Goal: Find contact information: Find contact information

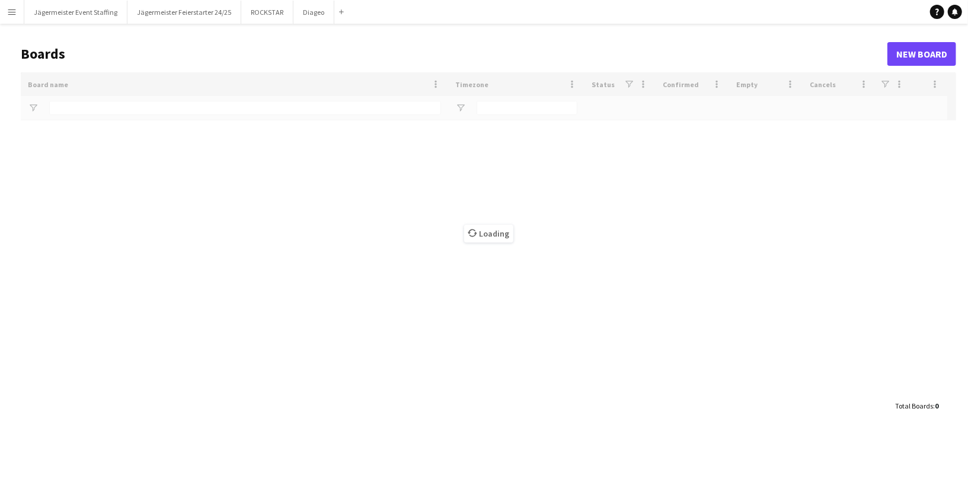
type input "**"
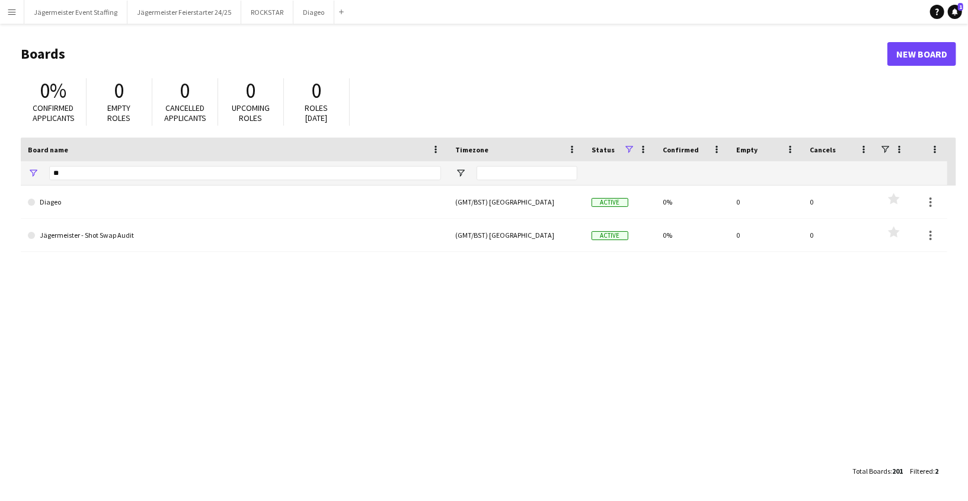
click at [5, 12] on button "Menu" at bounding box center [12, 12] width 24 height 24
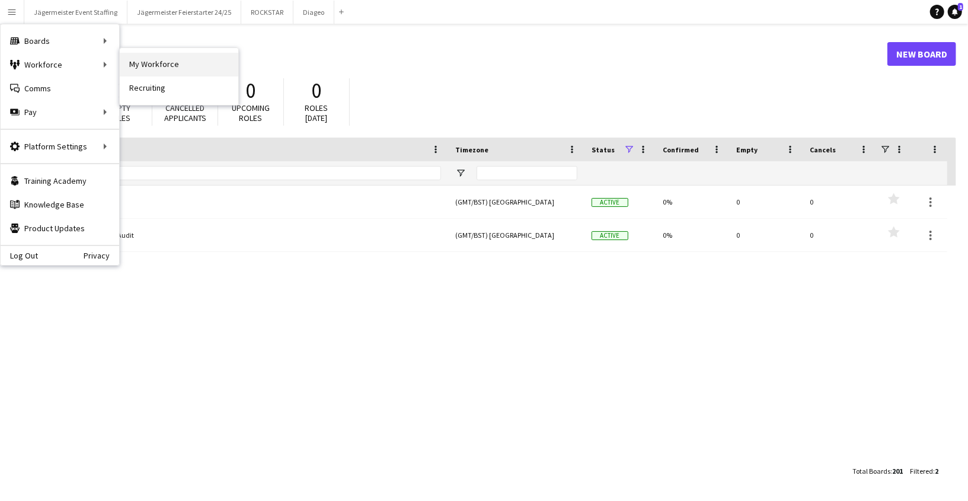
click at [155, 65] on link "My Workforce" at bounding box center [179, 65] width 118 height 24
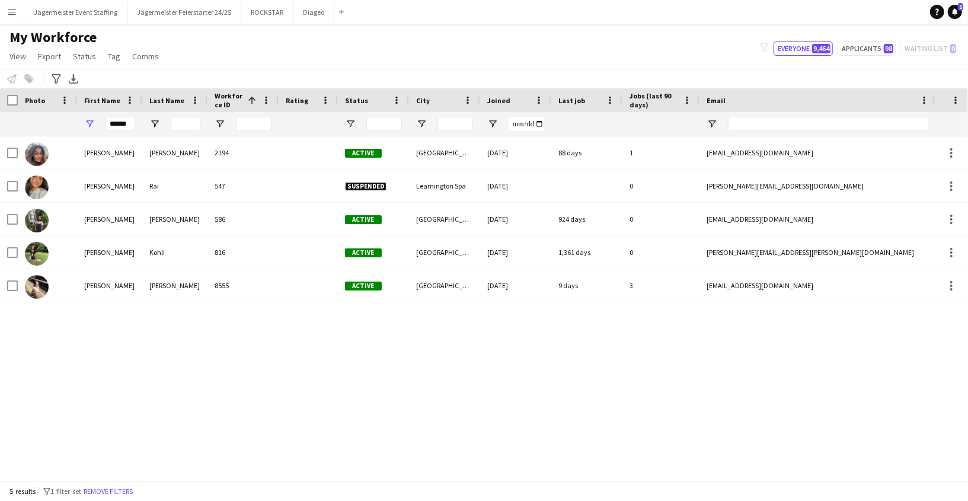
click at [134, 124] on div "******" at bounding box center [109, 124] width 65 height 24
drag, startPoint x: 134, startPoint y: 124, endPoint x: 44, endPoint y: 124, distance: 89.5
click at [44, 124] on div "******" at bounding box center [642, 124] width 1285 height 24
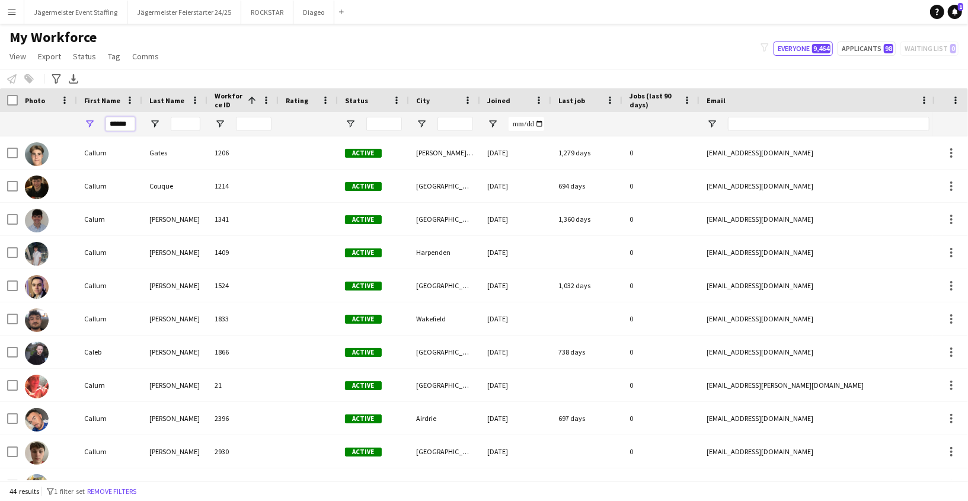
type input "******"
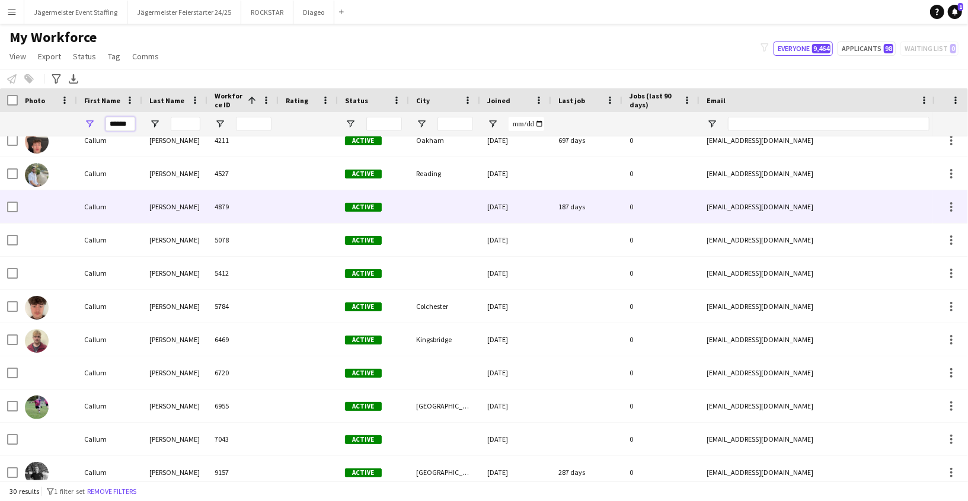
scroll to position [583, 0]
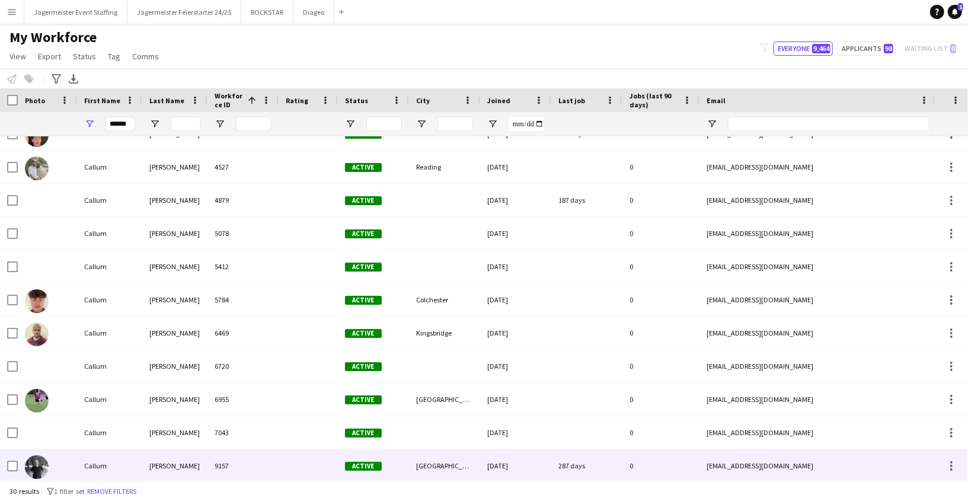
click at [34, 455] on img at bounding box center [37, 467] width 24 height 24
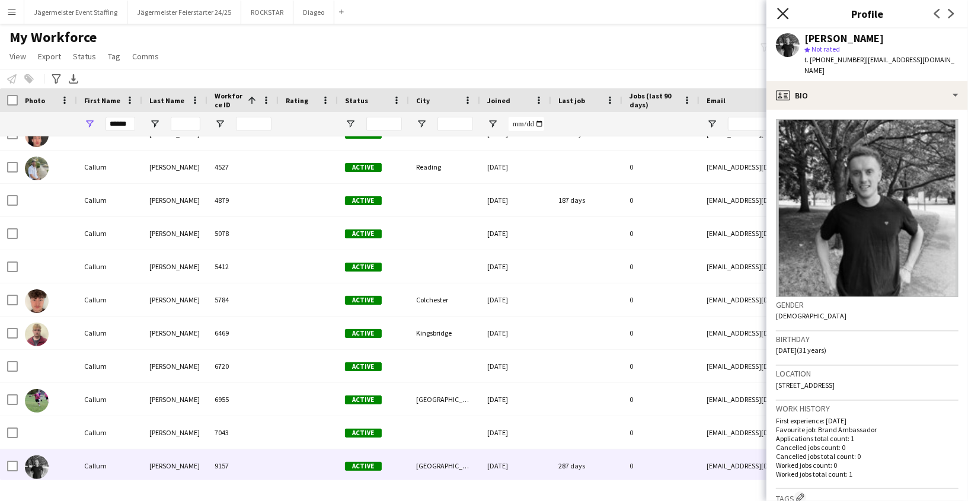
click at [781, 12] on icon at bounding box center [782, 13] width 11 height 11
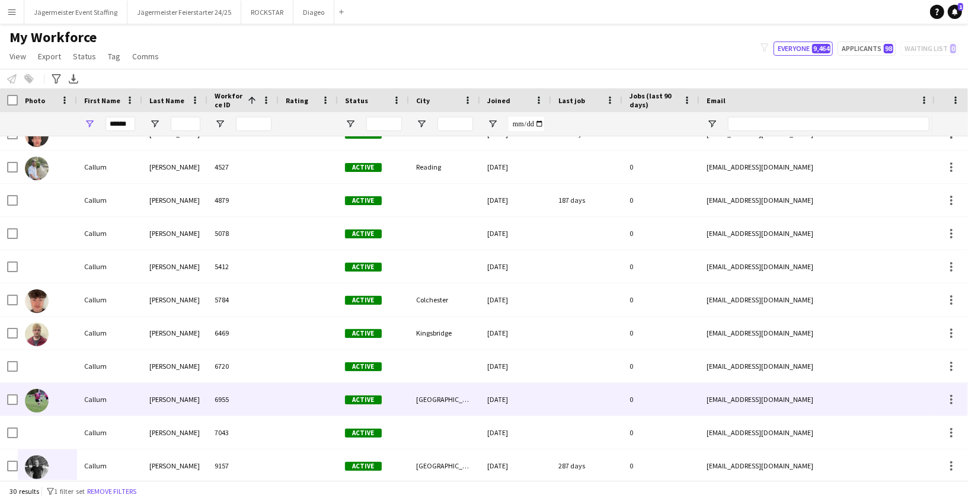
scroll to position [651, 0]
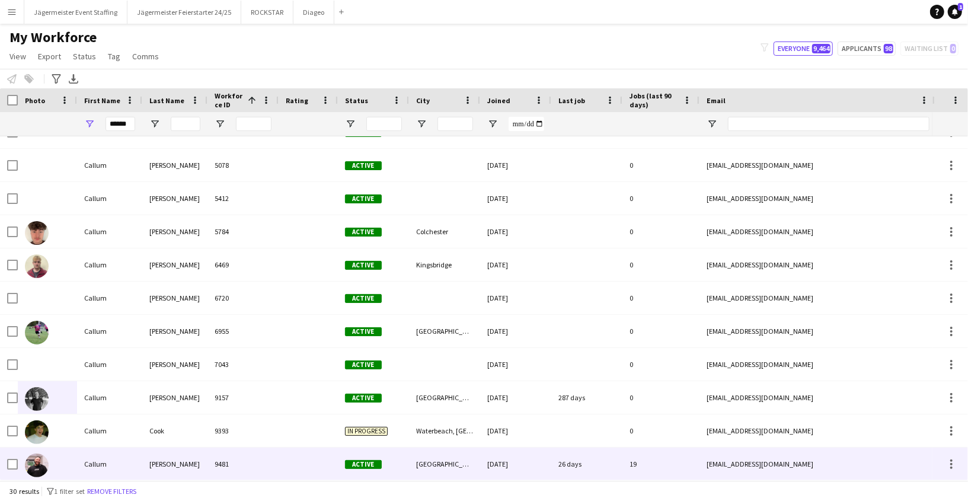
click at [491, 463] on div "30-01-2025" at bounding box center [515, 463] width 71 height 33
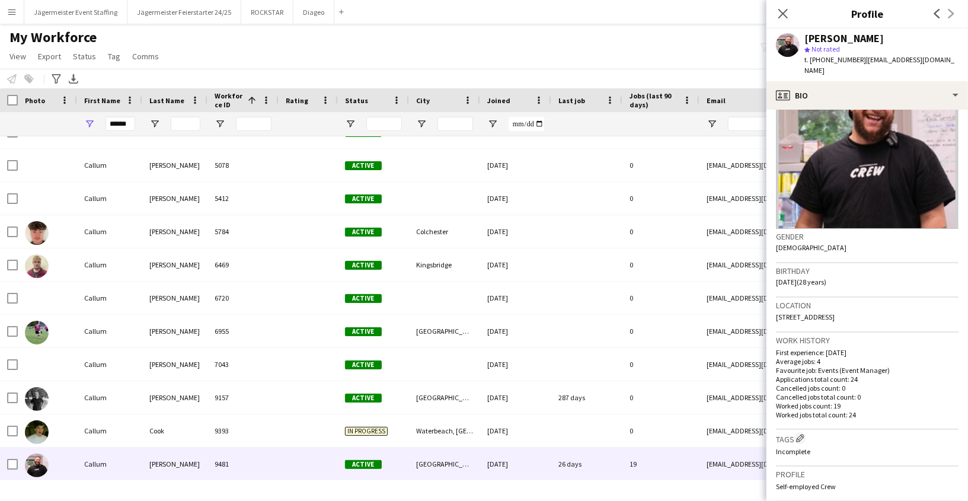
scroll to position [91, 0]
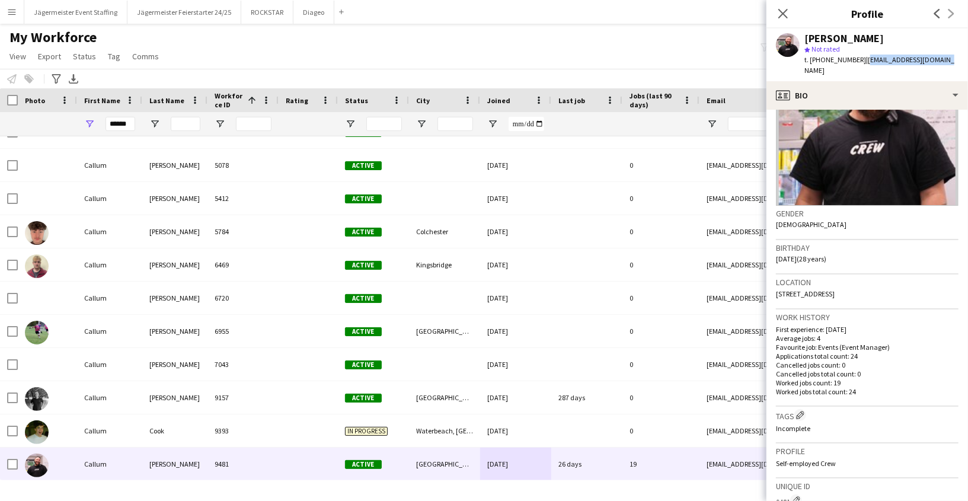
drag, startPoint x: 934, startPoint y: 59, endPoint x: 860, endPoint y: 59, distance: 74.1
click at [860, 59] on div "Callum Griffin star Not rated t. +447496496183 | calgriffin96@gmail.com" at bounding box center [866, 54] width 201 height 53
copy span "calgriffin96@gmail.com"
click at [950, 59] on app-profile-header "Callum Griffin star Not rated t. +447496496183 | calgriffin96@gmail.com" at bounding box center [866, 54] width 201 height 53
drag, startPoint x: 856, startPoint y: 60, endPoint x: 811, endPoint y: 60, distance: 45.0
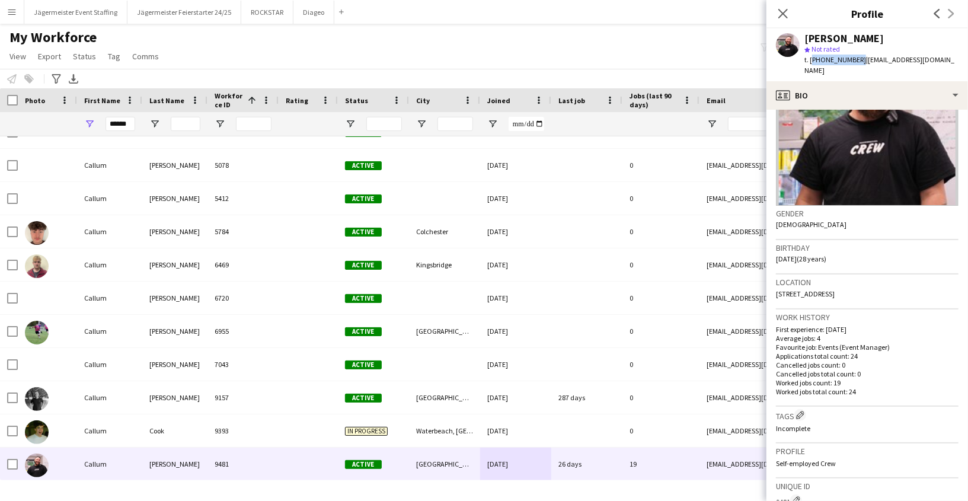
click at [811, 60] on span "t. +447496496183" at bounding box center [835, 59] width 62 height 9
copy span "+447496496183"
drag, startPoint x: 935, startPoint y: 62, endPoint x: 861, endPoint y: 60, distance: 73.5
click at [861, 60] on div "Callum Griffin star Not rated t. +447496496183 | calgriffin96@gmail.com" at bounding box center [866, 54] width 201 height 53
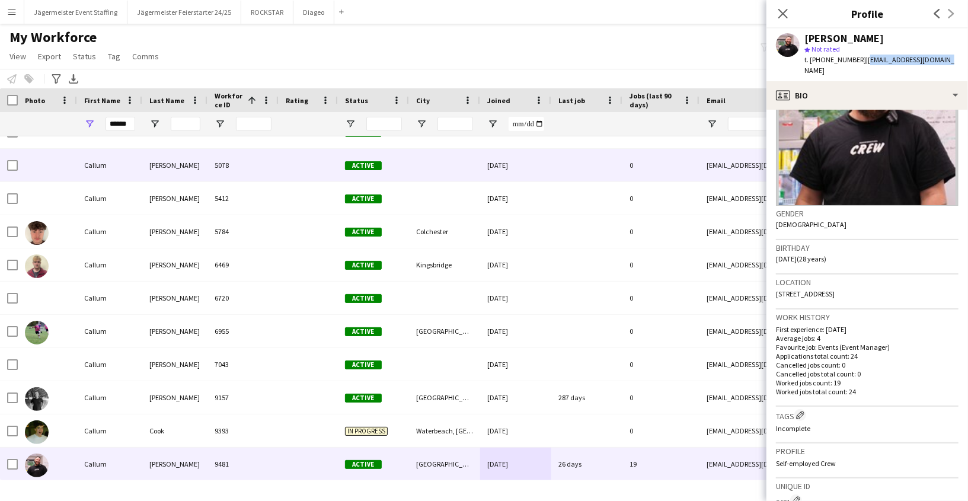
copy span "calgriffin96@gmail.com"
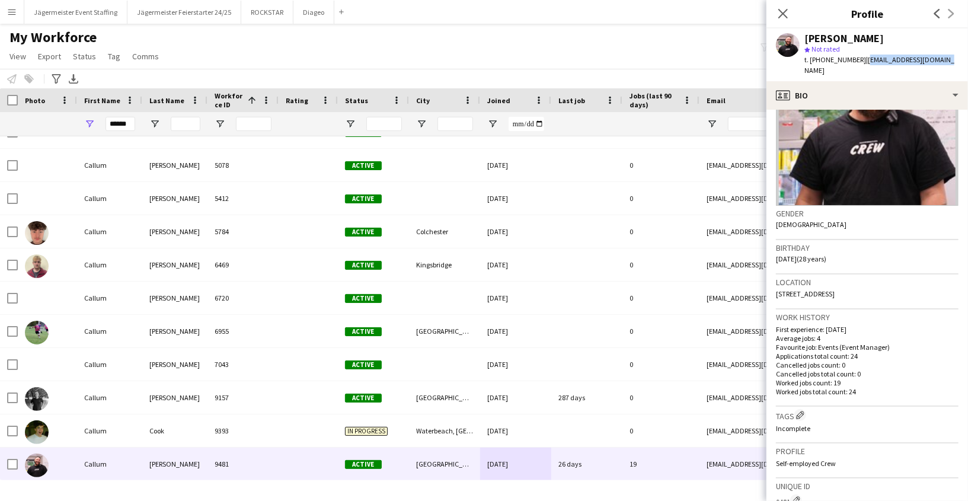
click at [859, 148] on img at bounding box center [867, 117] width 182 height 178
click at [877, 156] on img at bounding box center [867, 117] width 182 height 178
click at [875, 188] on img at bounding box center [867, 117] width 182 height 178
click at [780, 31] on div "Callum Griffin star Not rated t. +447496496183 | calgriffin96@gmail.com" at bounding box center [866, 54] width 201 height 53
click at [787, 49] on app-user-avatar at bounding box center [788, 45] width 24 height 24
